Goal: Task Accomplishment & Management: Manage account settings

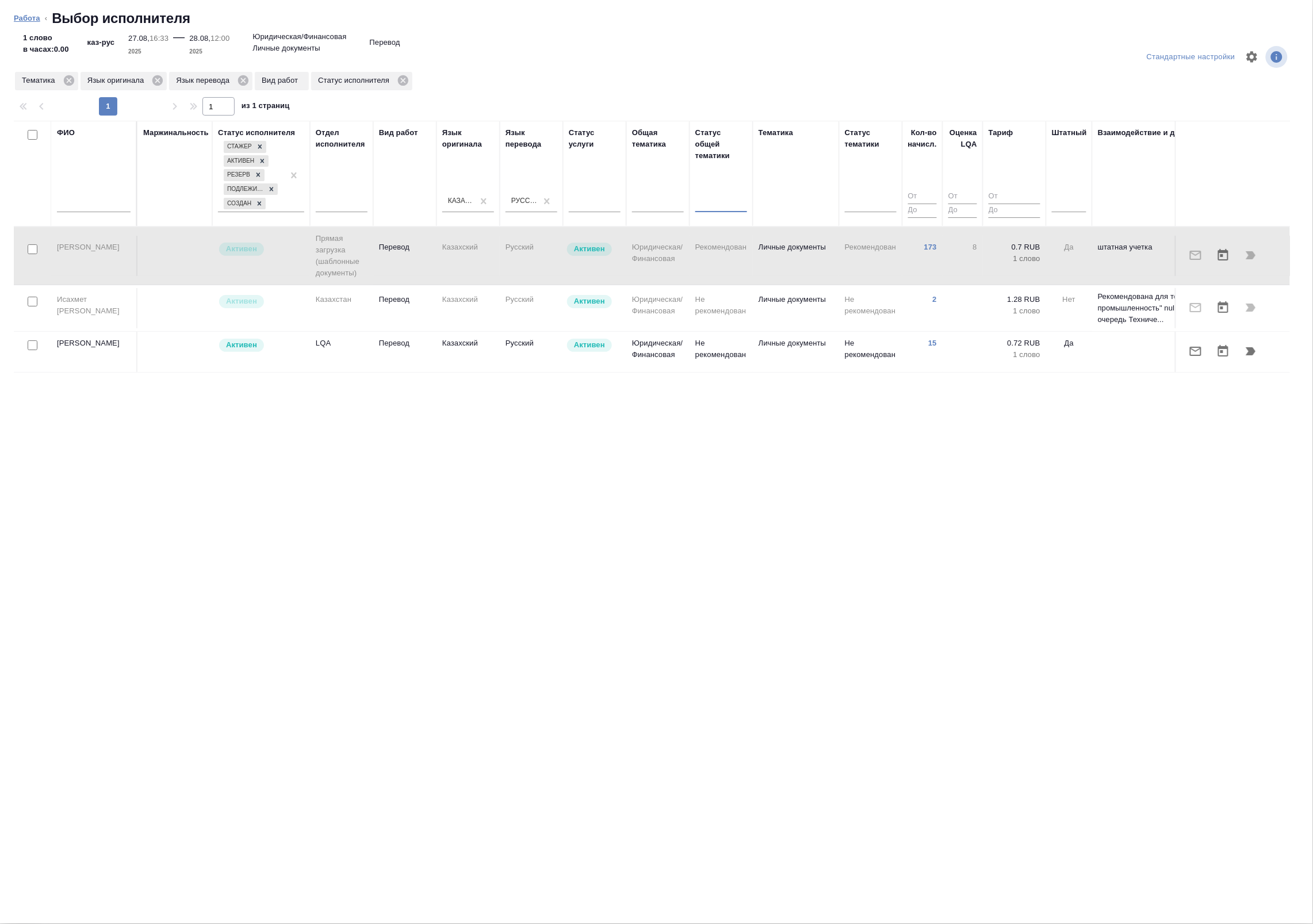
click at [25, 17] on link "Работа" at bounding box center [27, 18] width 26 height 8
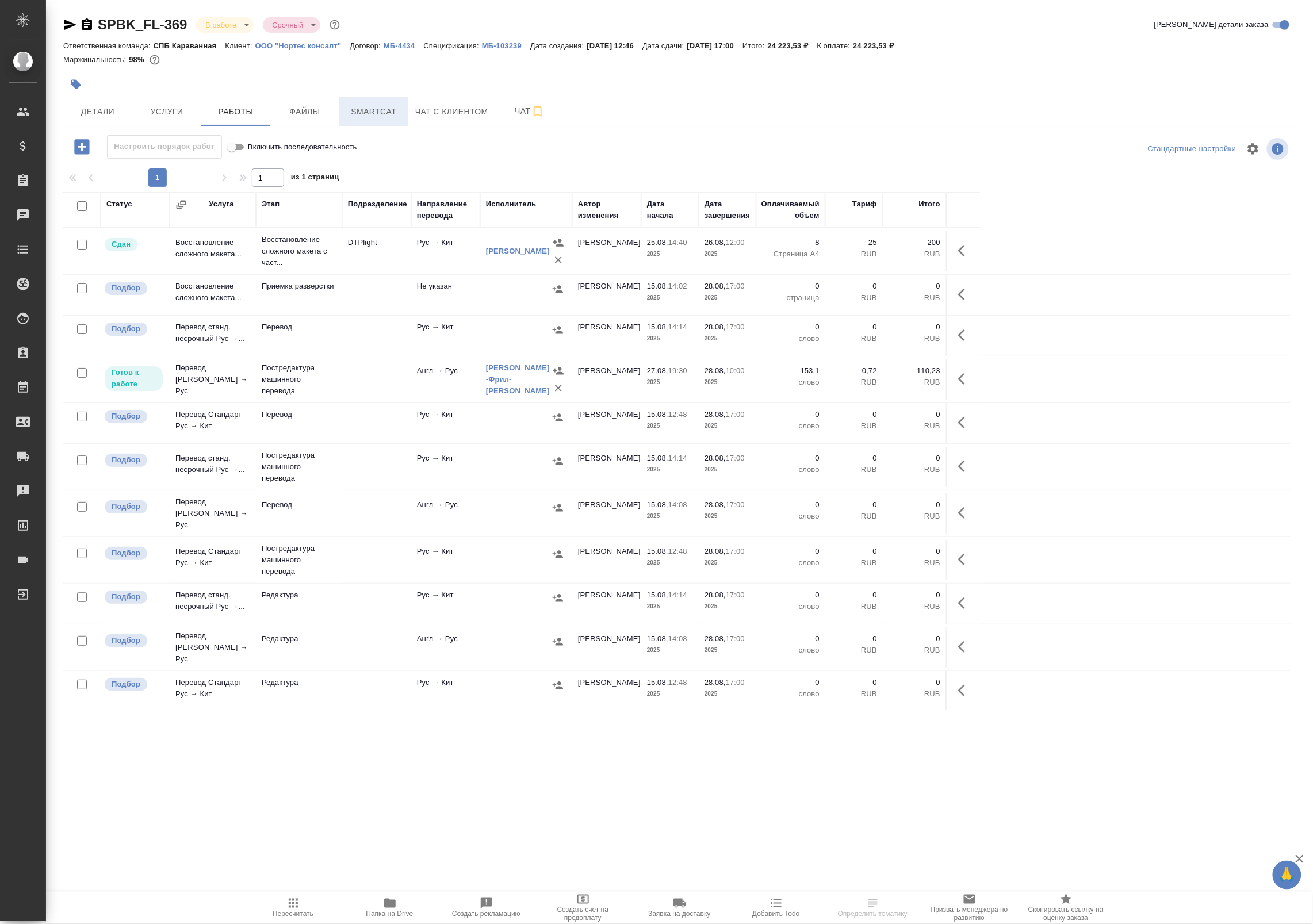
click at [384, 105] on span "Smartcat" at bounding box center [374, 112] width 55 height 14
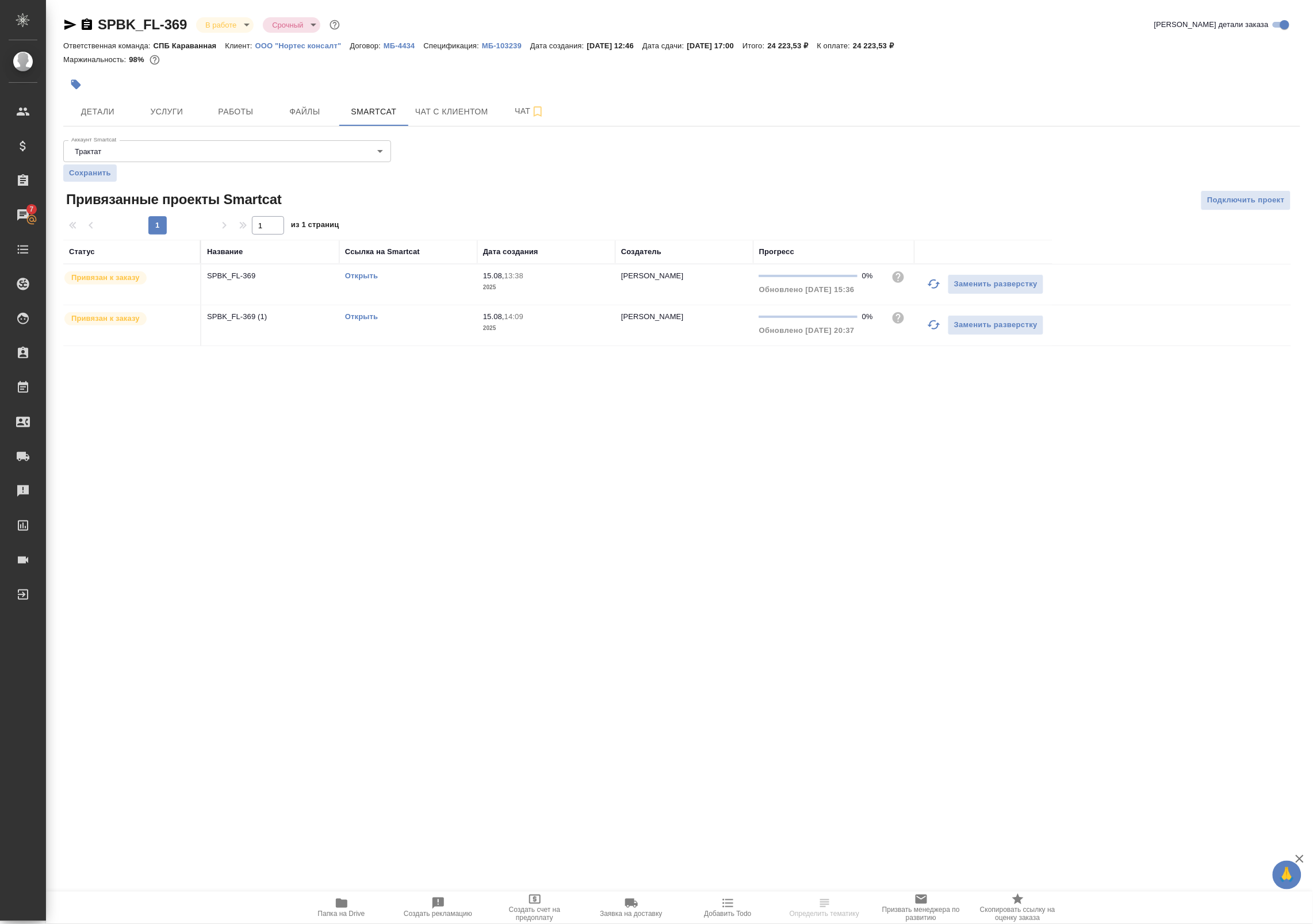
click at [369, 317] on link "Открыть" at bounding box center [361, 316] width 33 height 8
click at [227, 112] on span "Работы" at bounding box center [236, 112] width 55 height 14
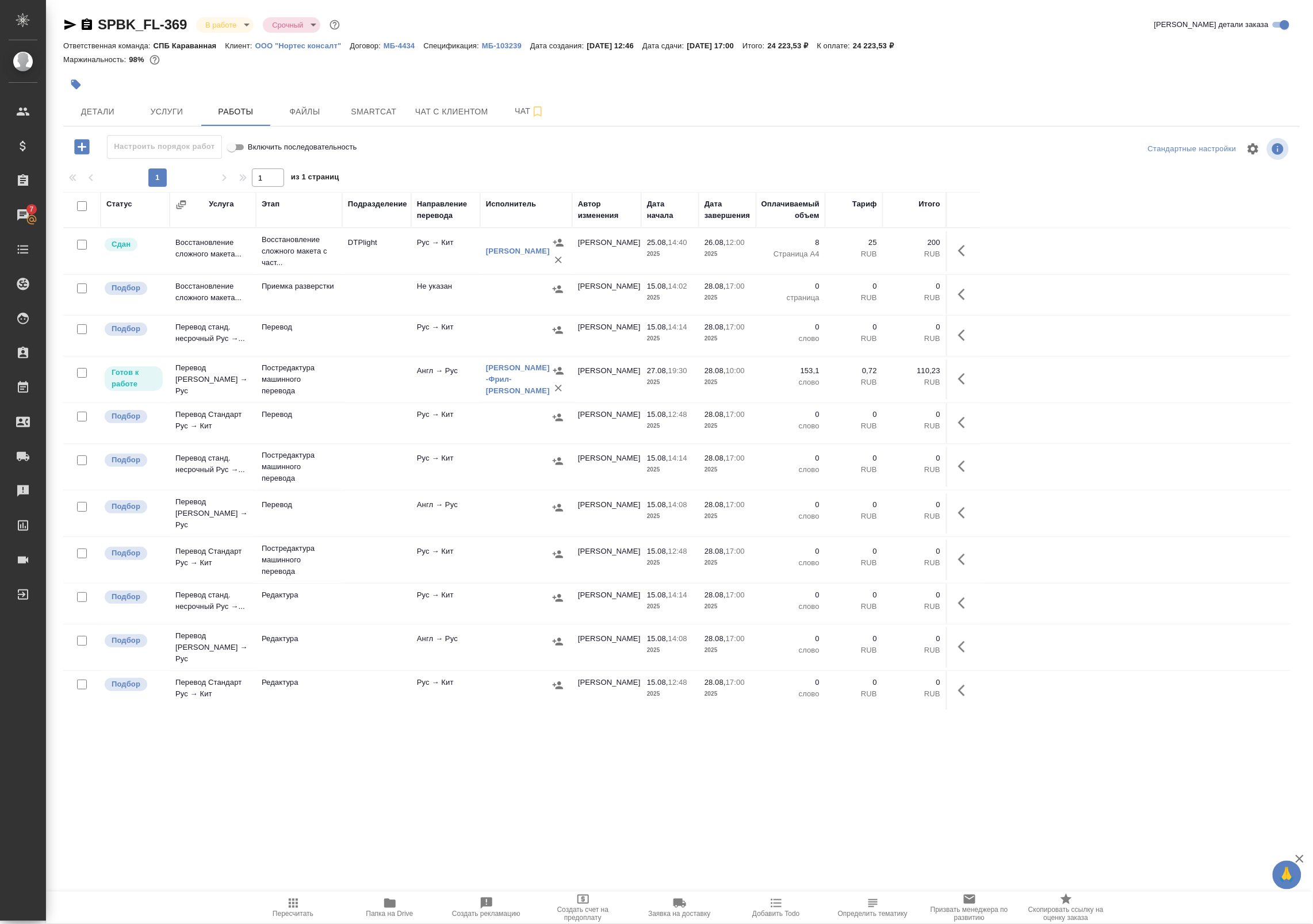
click at [961, 383] on icon "button" at bounding box center [965, 379] width 14 height 14
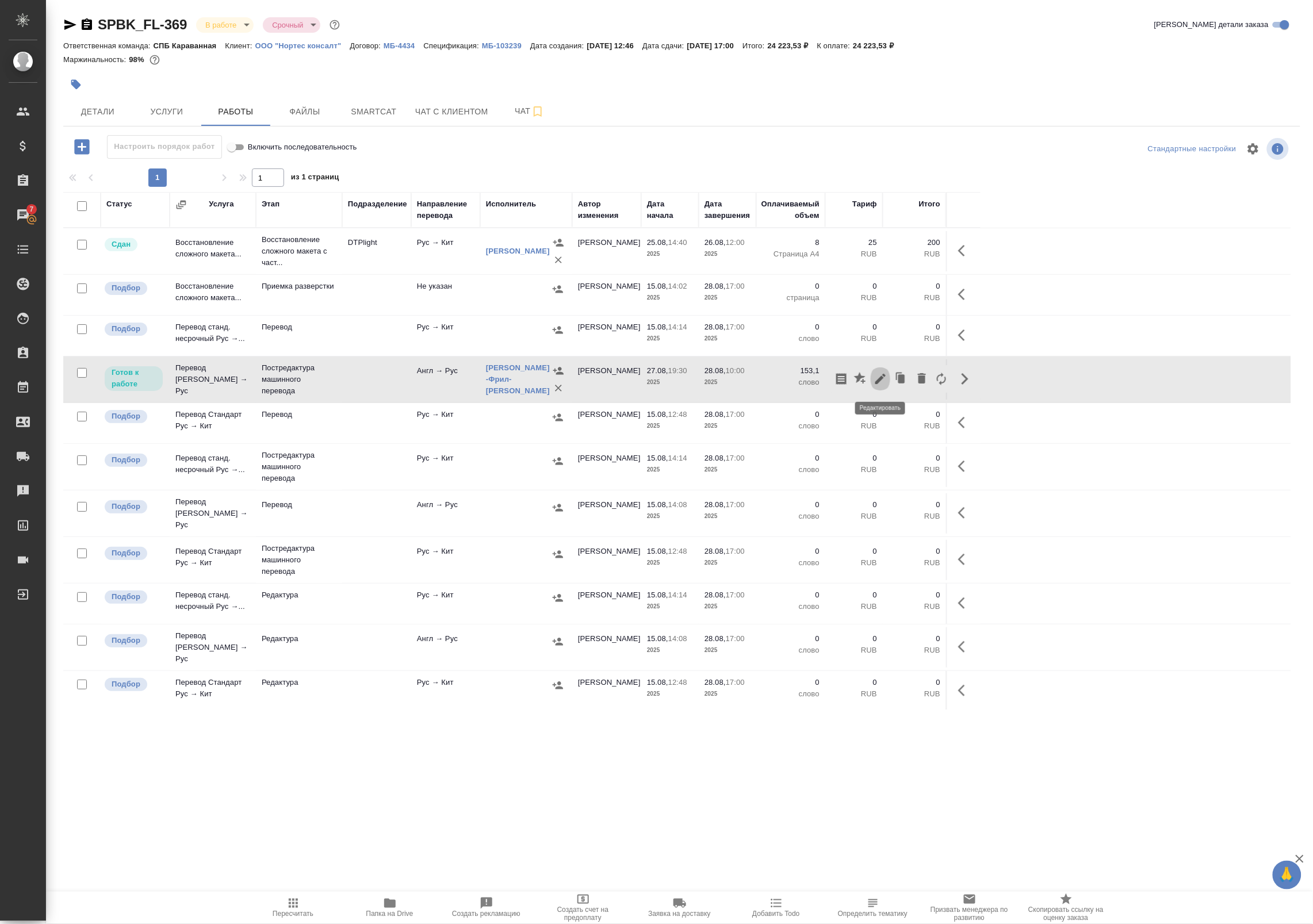
click at [876, 380] on icon "button" at bounding box center [880, 379] width 14 height 14
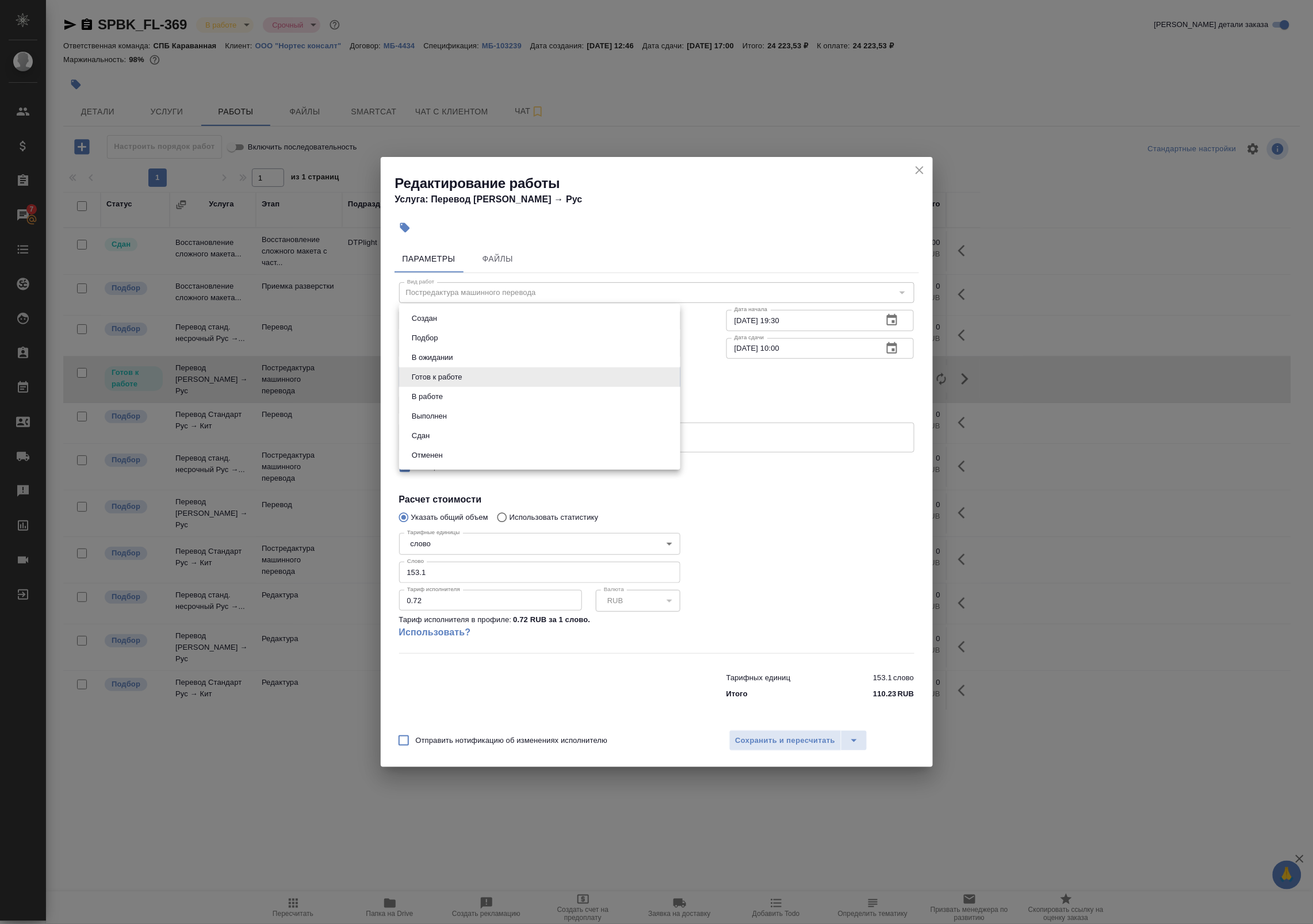
click at [477, 374] on body "🙏 .cls-1 fill:#fff; AWATERA Badanyan [PERSON_NAME] Спецификации Заказы 7 Чаты T…" at bounding box center [656, 462] width 1313 height 924
click at [464, 396] on li "В работе" at bounding box center [540, 397] width 281 height 19
type input "inProgress"
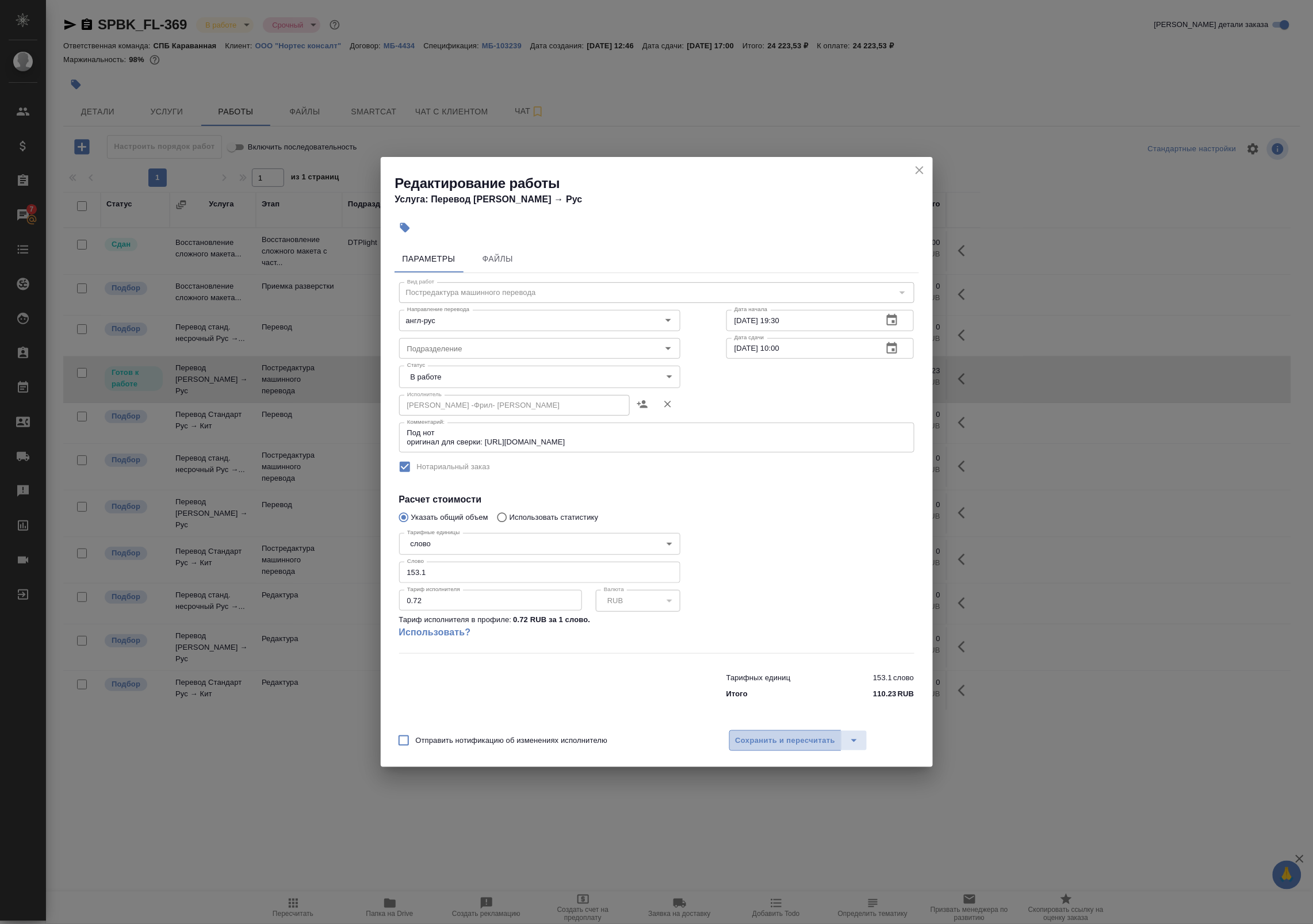
click at [757, 737] on span "Сохранить и пересчитать" at bounding box center [785, 741] width 100 height 13
